Goal: Information Seeking & Learning: Learn about a topic

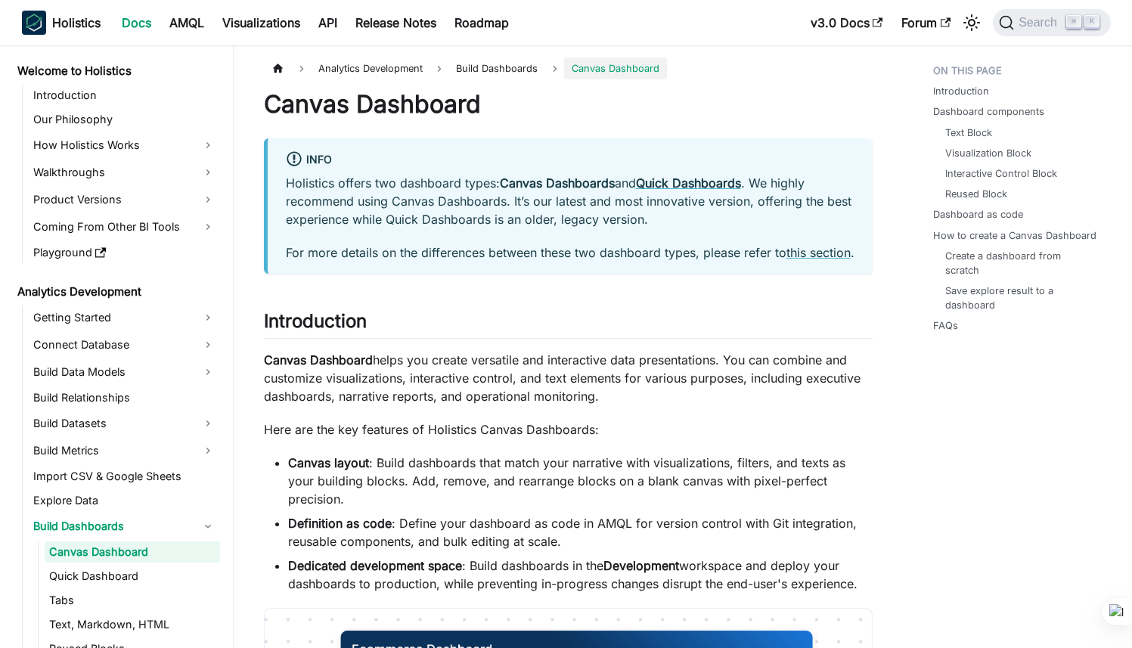
scroll to position [35, 0]
click at [1034, 28] on span "Search" at bounding box center [1040, 23] width 52 height 14
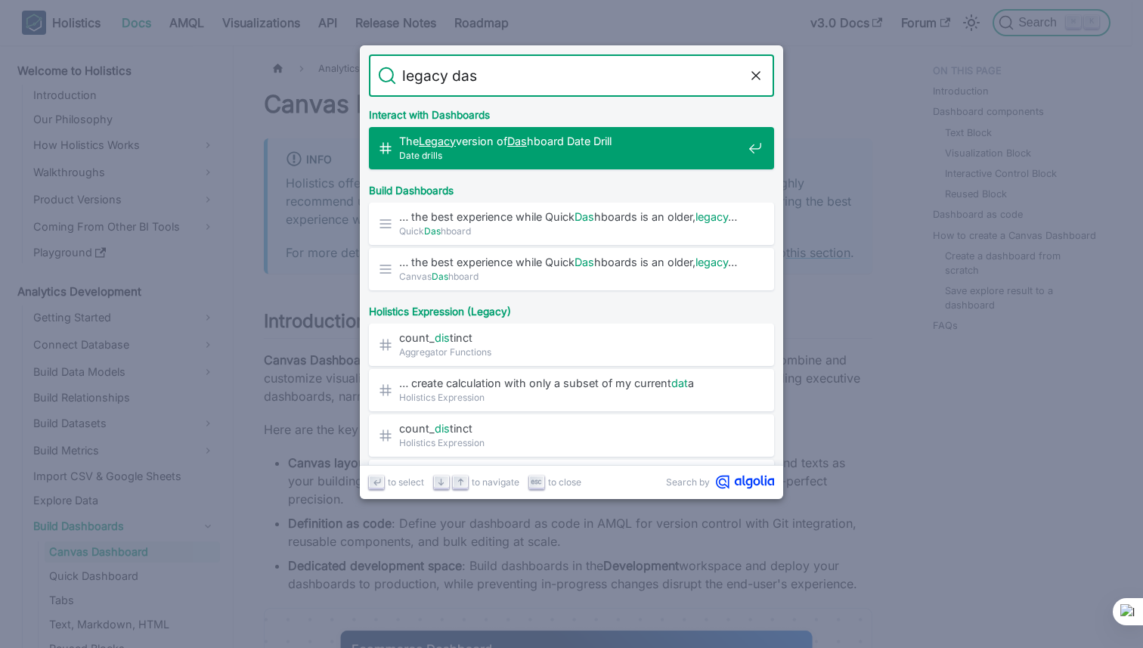
type input "legacy dash"
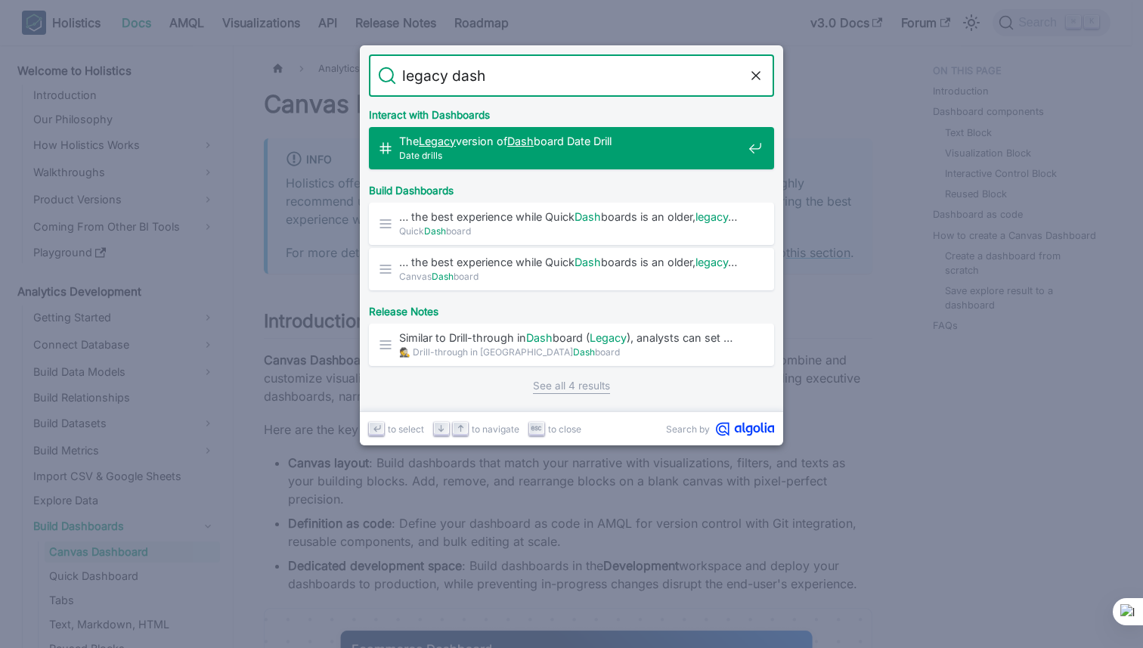
click at [662, 160] on span "Date drills" at bounding box center [570, 155] width 343 height 14
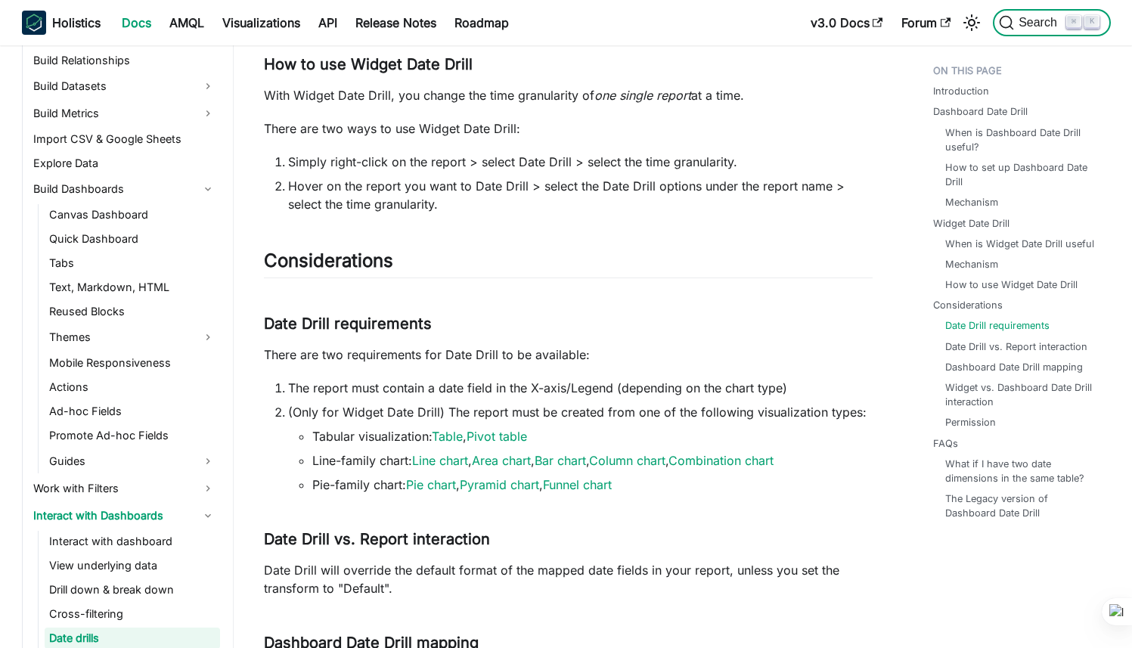
scroll to position [2596, 0]
